Goal: Browse casually

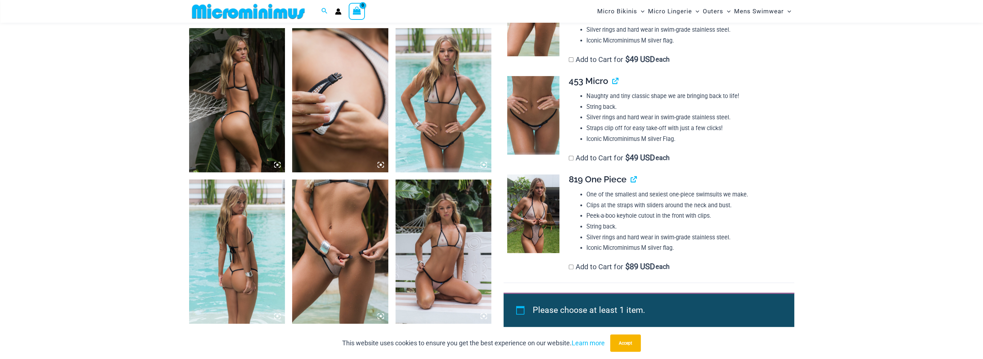
scroll to position [534, 0]
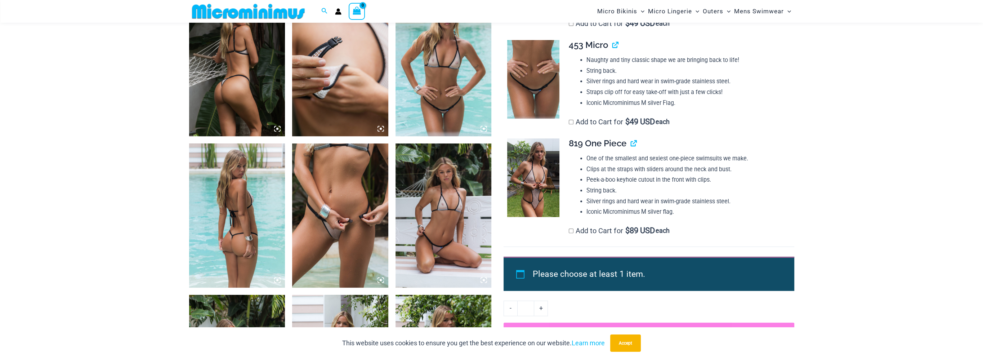
click at [337, 239] on img at bounding box center [340, 215] width 96 height 144
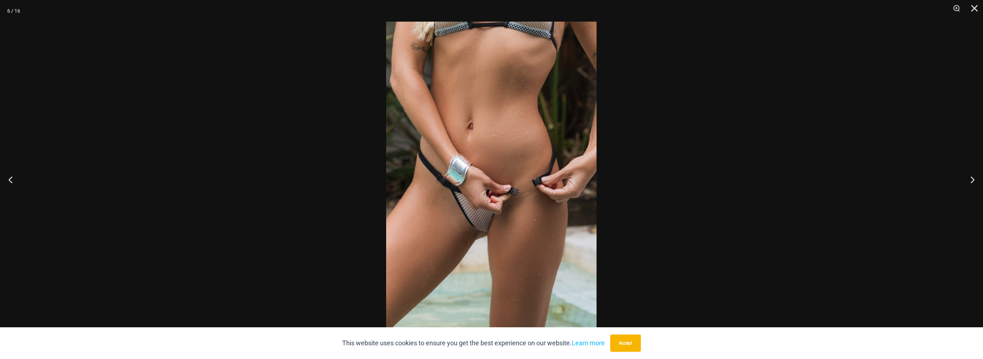
click at [514, 215] on img at bounding box center [491, 179] width 210 height 315
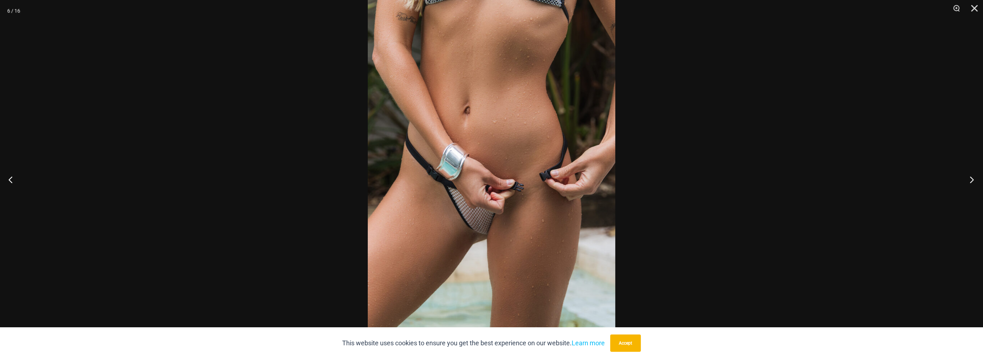
click at [970, 177] on button "Next" at bounding box center [969, 179] width 27 height 36
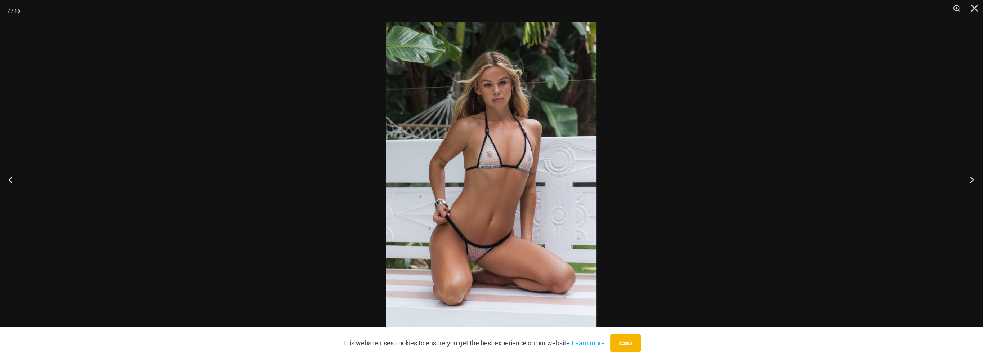
click at [970, 177] on button "Next" at bounding box center [969, 179] width 27 height 36
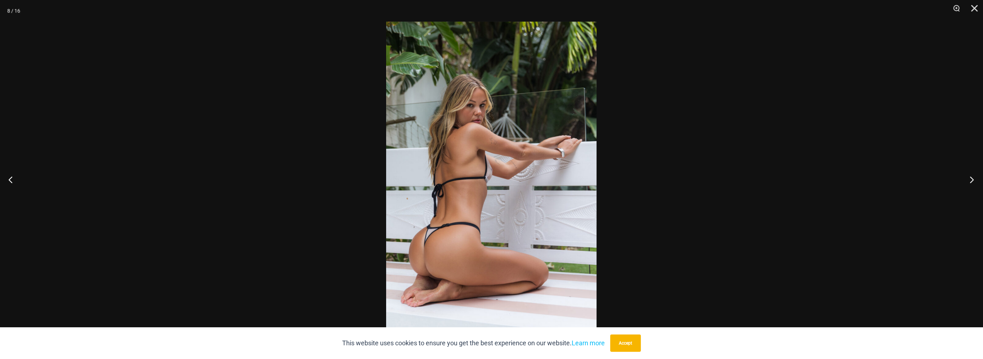
click at [970, 177] on button "Next" at bounding box center [969, 179] width 27 height 36
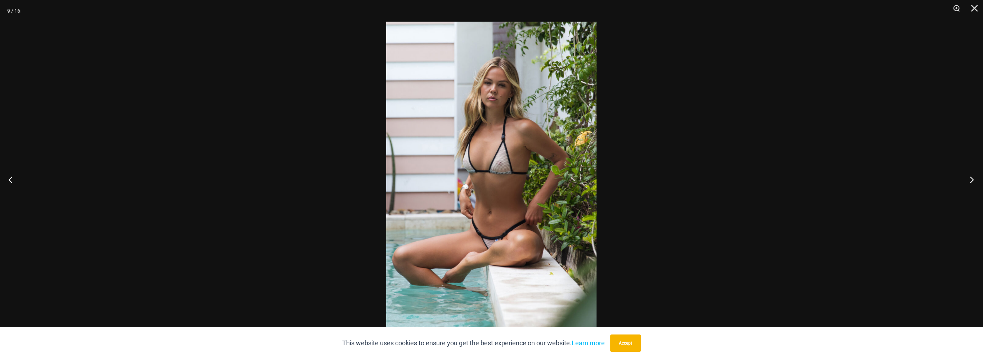
click at [969, 179] on button "Next" at bounding box center [969, 179] width 27 height 36
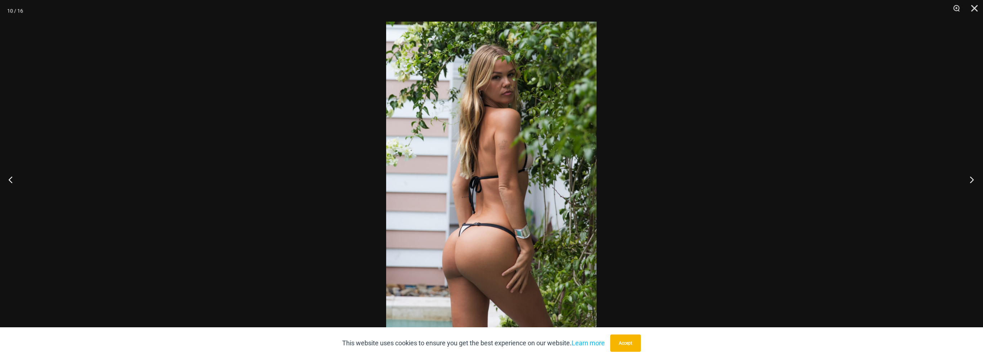
click at [969, 179] on button "Next" at bounding box center [969, 179] width 27 height 36
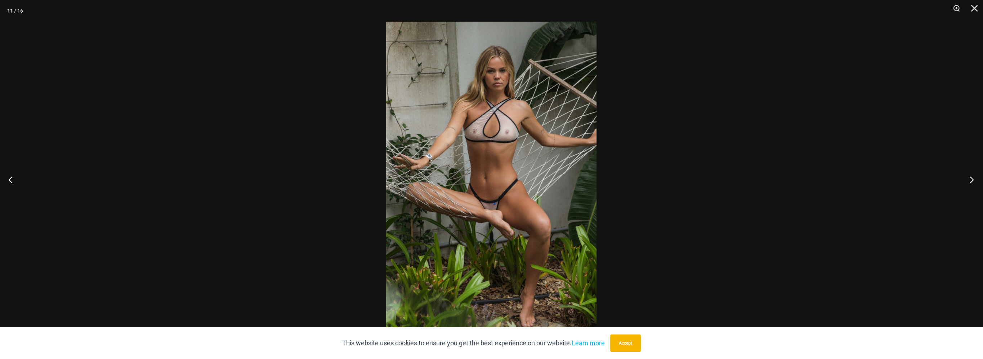
click at [969, 179] on button "Next" at bounding box center [969, 179] width 27 height 36
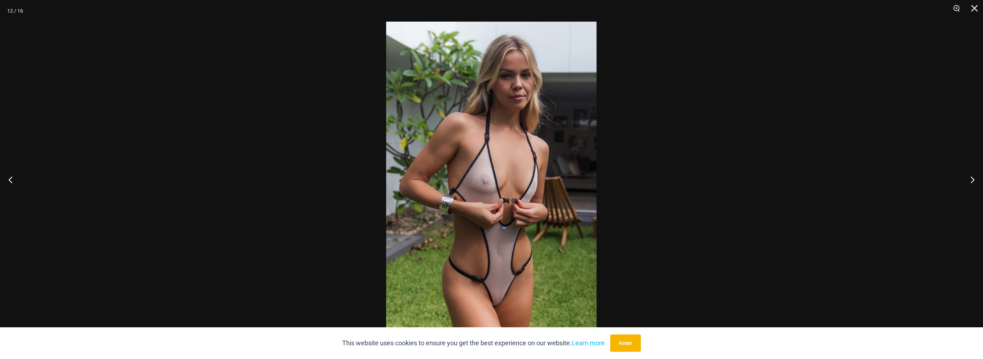
click at [528, 253] on img at bounding box center [491, 179] width 210 height 315
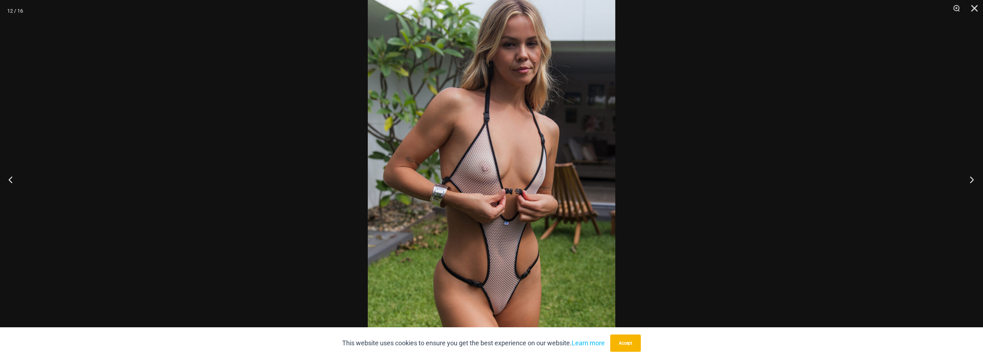
click at [971, 179] on button "Next" at bounding box center [969, 179] width 27 height 36
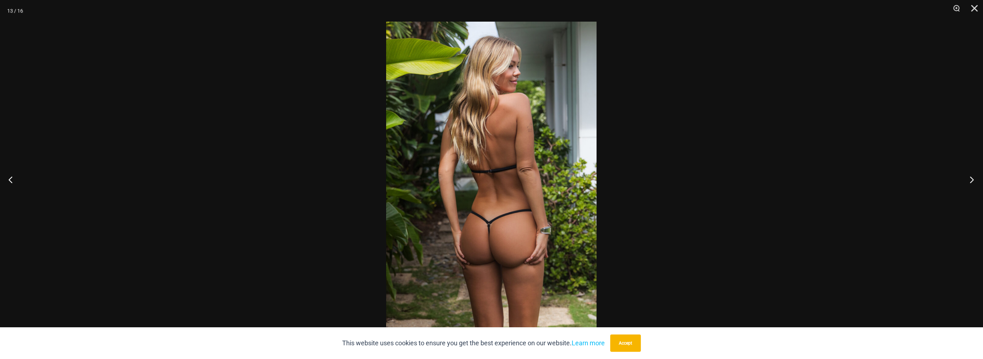
click at [971, 179] on button "Next" at bounding box center [969, 179] width 27 height 36
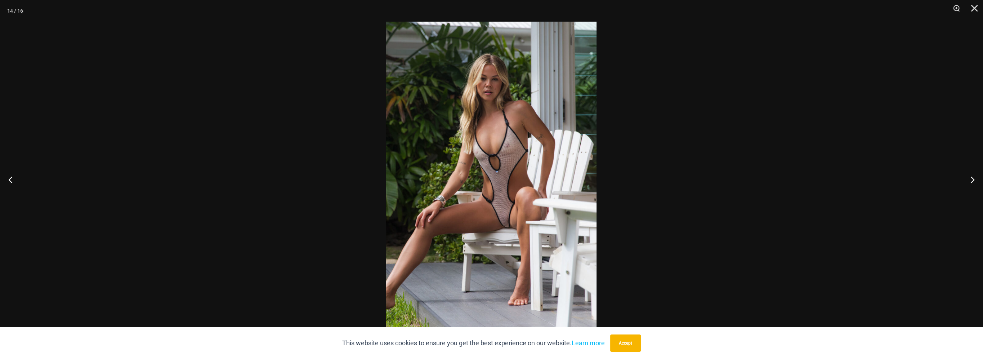
click at [550, 241] on img at bounding box center [491, 179] width 210 height 315
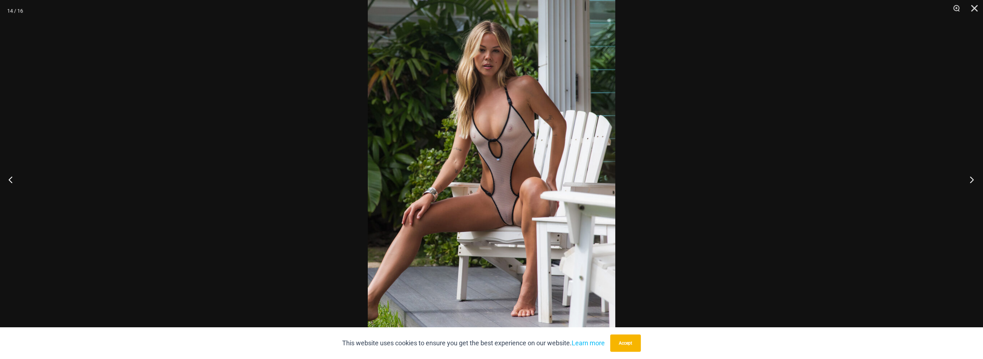
click at [969, 177] on button "Next" at bounding box center [969, 179] width 27 height 36
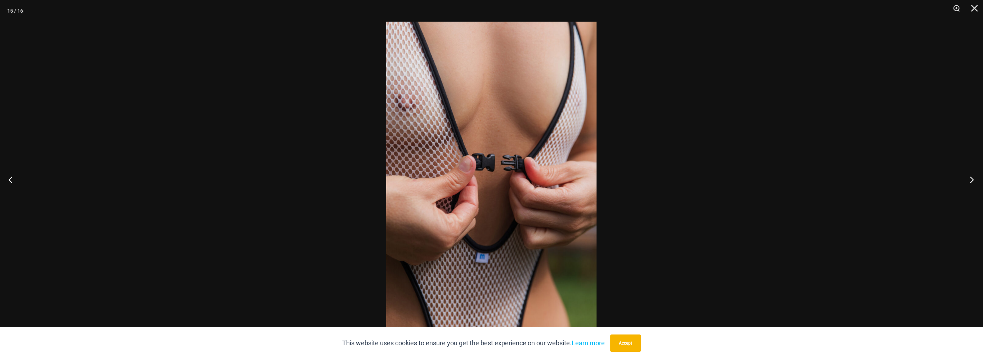
click at [969, 177] on button "Next" at bounding box center [969, 179] width 27 height 36
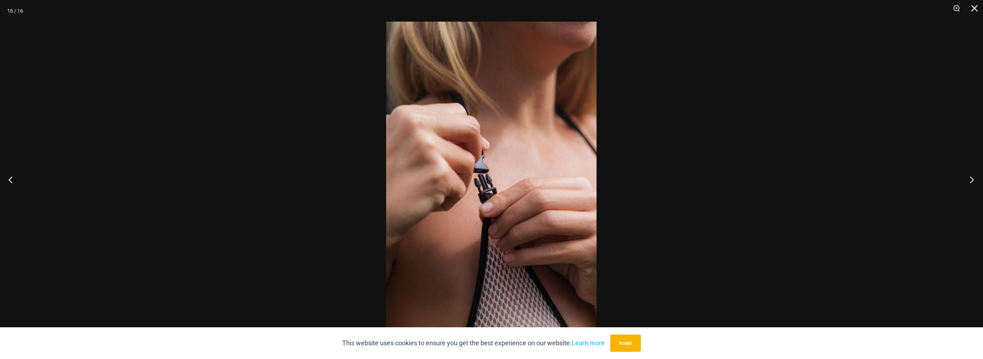
click at [969, 177] on button "Next" at bounding box center [969, 179] width 27 height 36
